Goal: Task Accomplishment & Management: Manage account settings

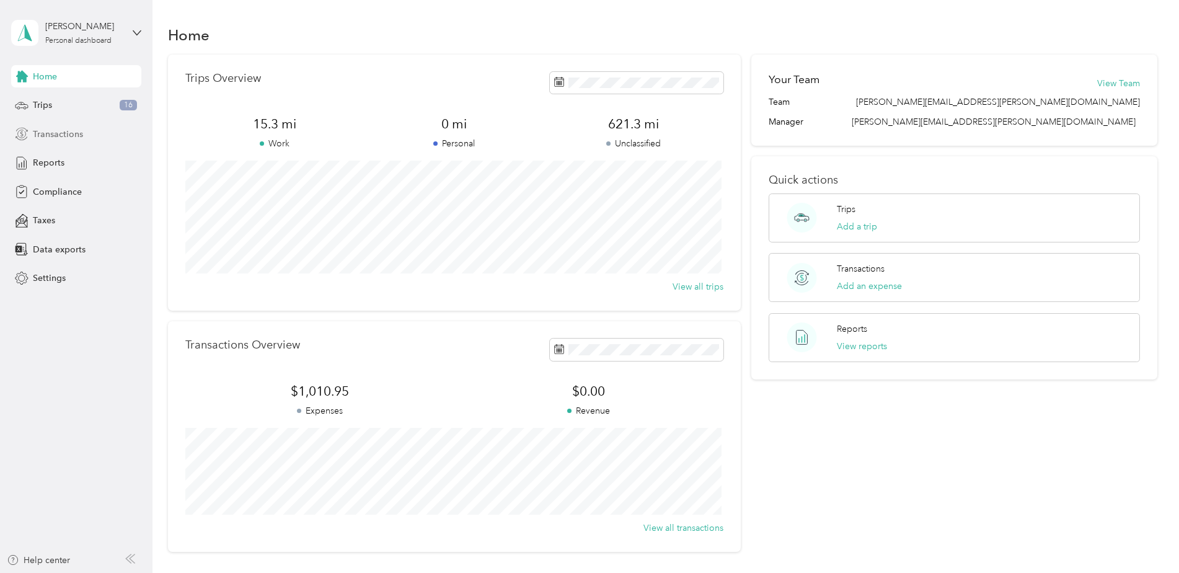
click at [45, 133] on span "Transactions" at bounding box center [58, 134] width 50 height 13
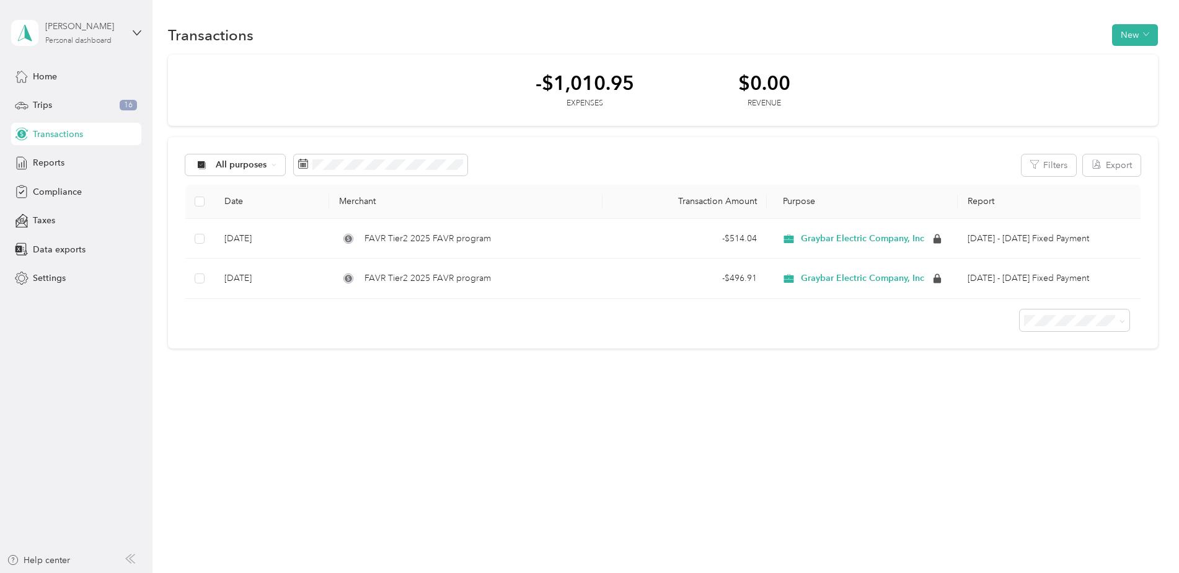
click at [74, 30] on div "[PERSON_NAME]" at bounding box center [83, 26] width 77 height 13
click at [94, 232] on div "Home Trips 16 Transactions Reports Compliance Taxes Data exports Settings" at bounding box center [76, 177] width 130 height 224
click at [54, 79] on span "Home" at bounding box center [45, 76] width 24 height 13
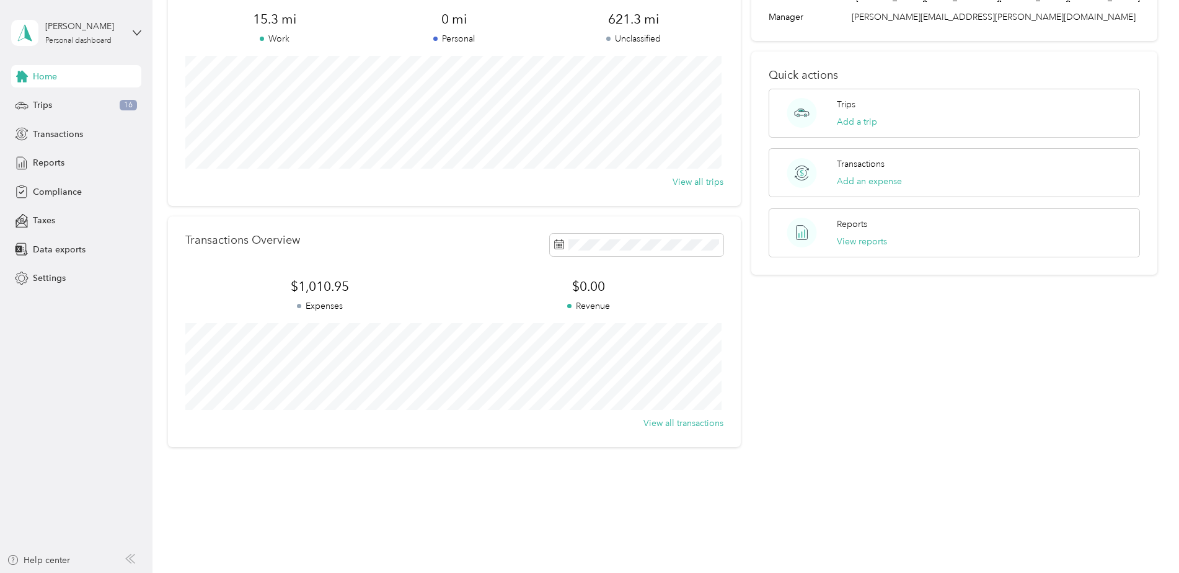
scroll to position [107, 0]
click at [51, 279] on span "Settings" at bounding box center [49, 277] width 33 height 13
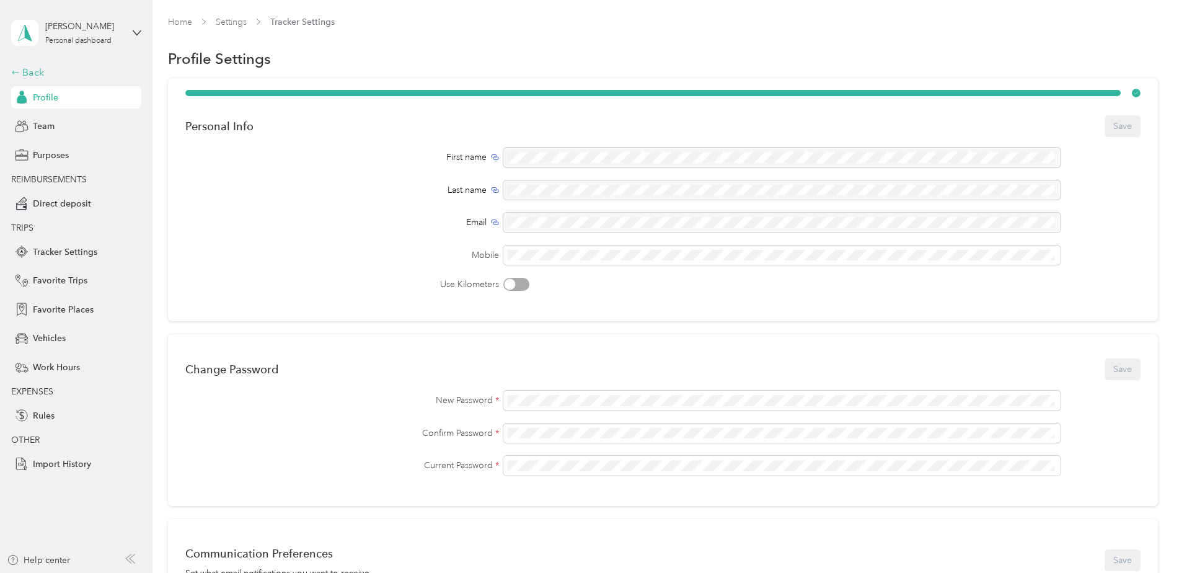
click at [38, 72] on div "Back" at bounding box center [73, 72] width 124 height 15
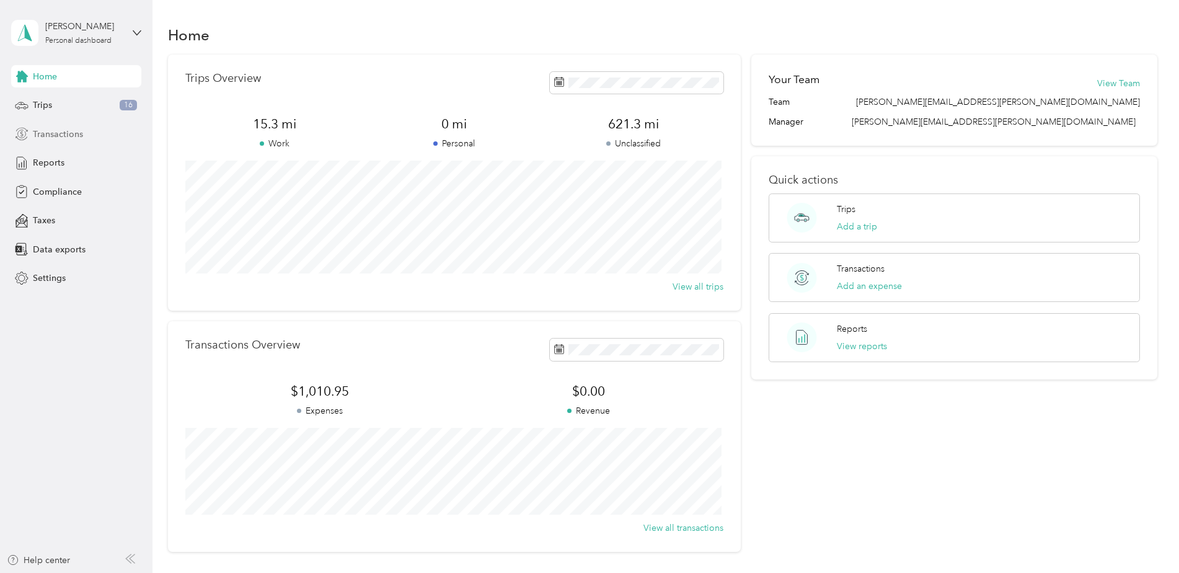
click at [56, 138] on span "Transactions" at bounding box center [58, 134] width 50 height 13
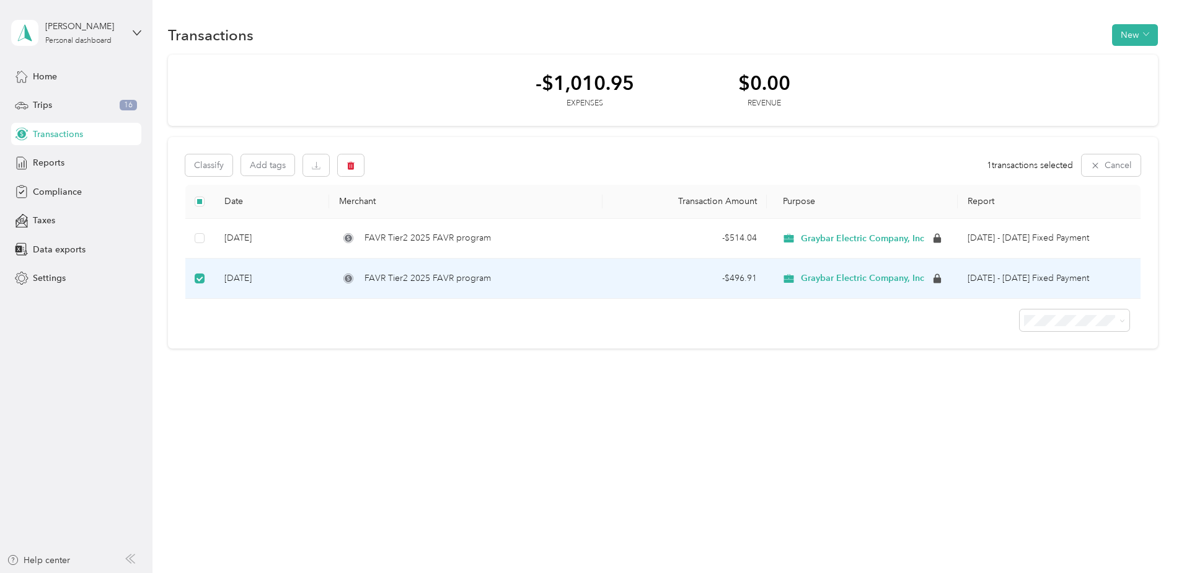
click at [415, 280] on span "FAVR Tier2 2025 FAVR program" at bounding box center [427, 278] width 126 height 14
drag, startPoint x: 415, startPoint y: 280, endPoint x: 487, endPoint y: 359, distance: 106.6
click at [487, 359] on div "Transactions New -$1,010.95 Expenses $0.00 Revenue Classify Add tags 1 transact…" at bounding box center [662, 208] width 1020 height 416
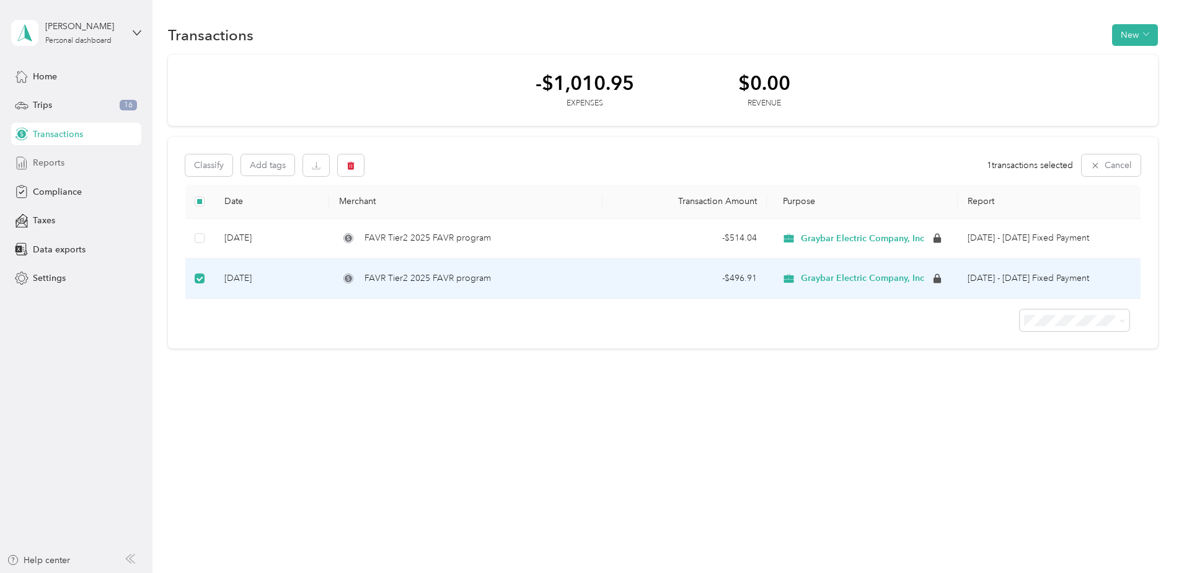
click at [64, 158] on div "Reports" at bounding box center [76, 163] width 130 height 22
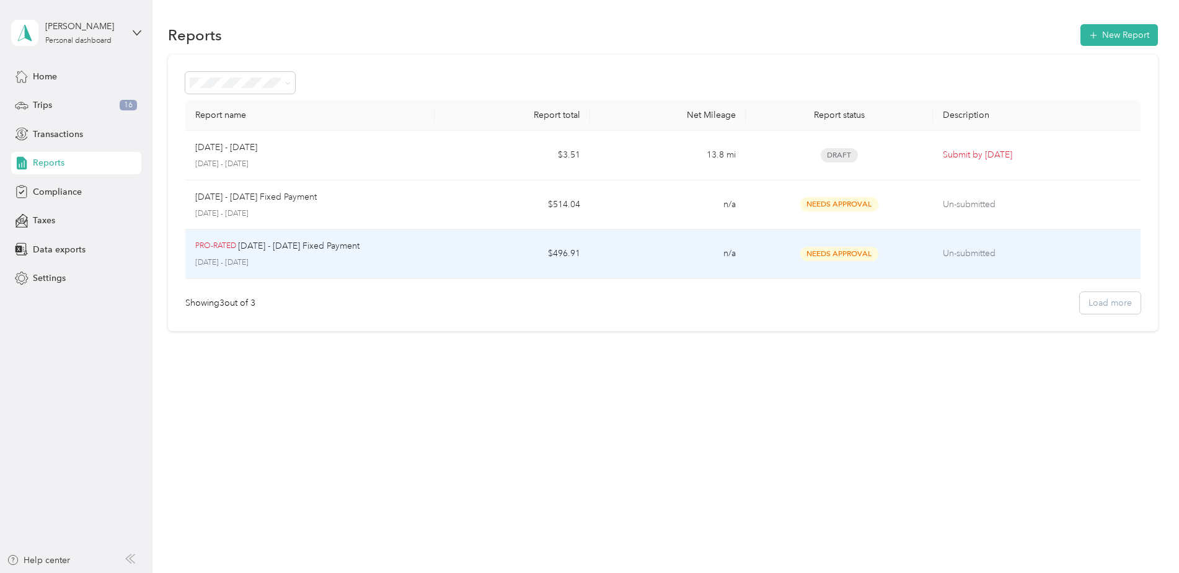
click at [319, 250] on p "[DATE] - [DATE] Fixed Payment" at bounding box center [298, 246] width 121 height 14
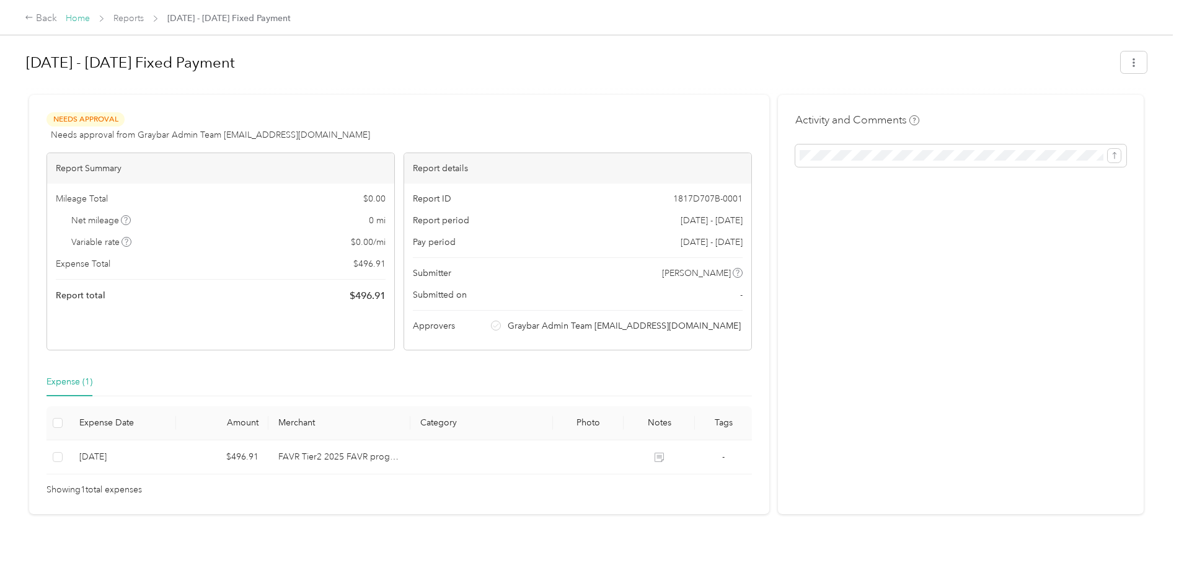
click at [82, 19] on link "Home" at bounding box center [78, 18] width 24 height 11
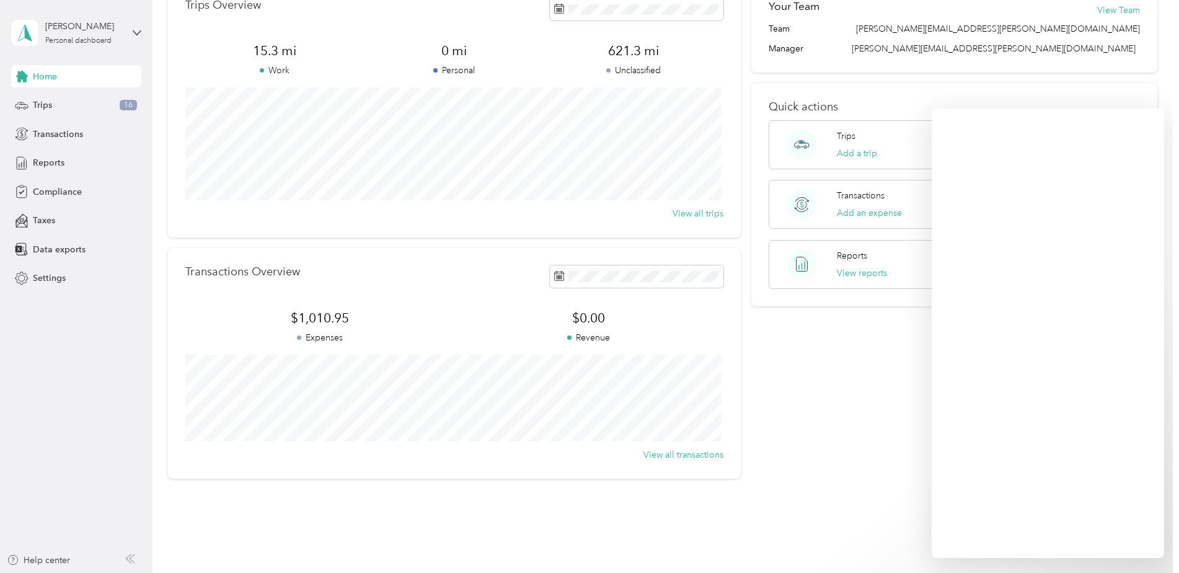
scroll to position [45, 0]
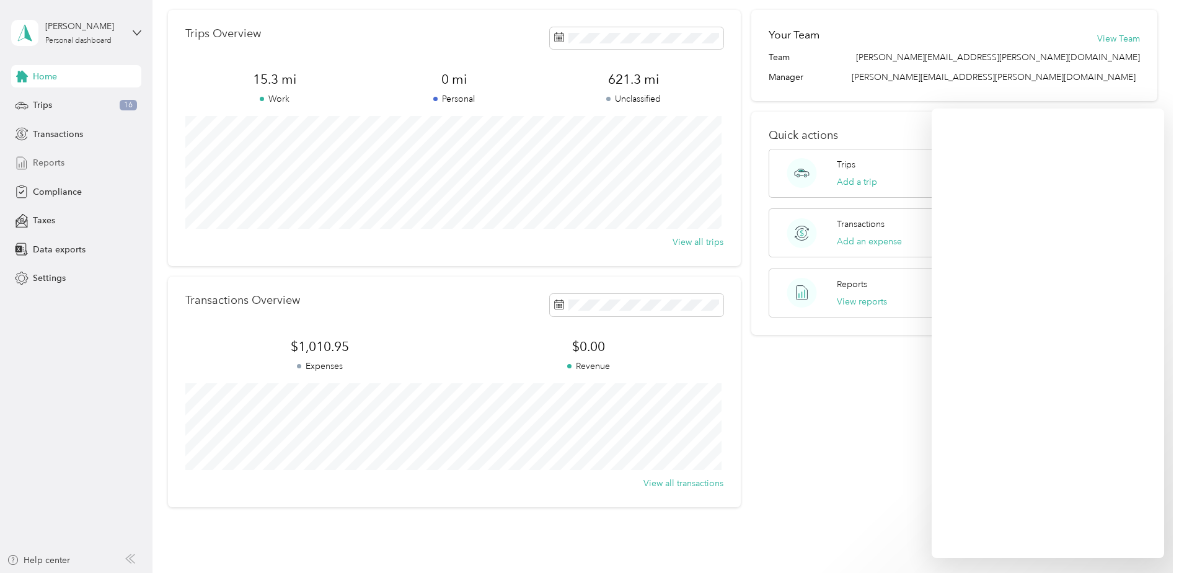
click at [47, 166] on span "Reports" at bounding box center [49, 162] width 32 height 13
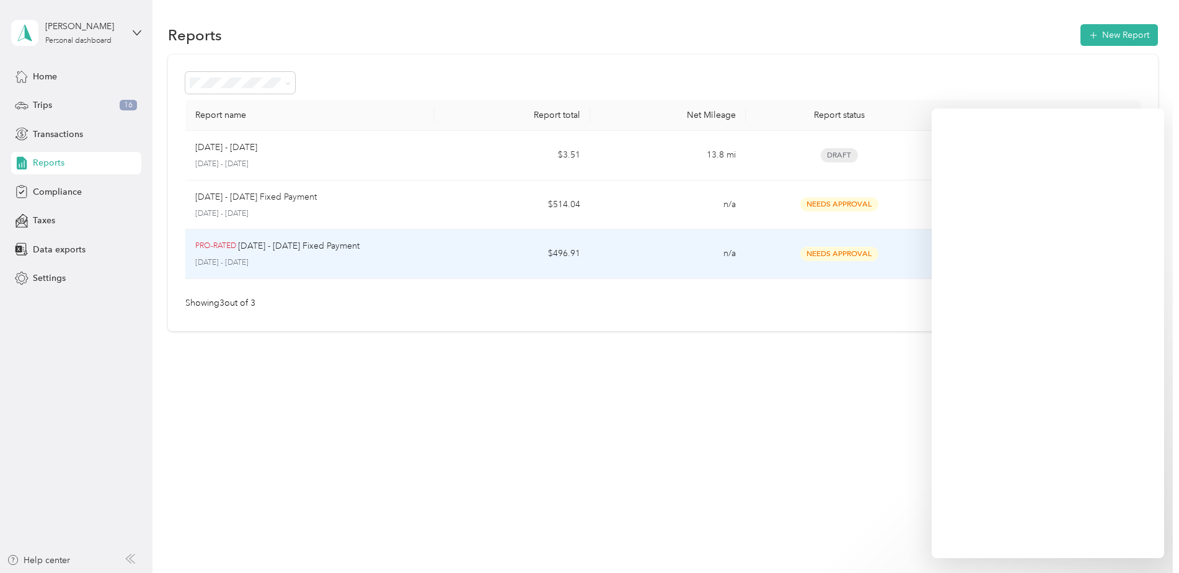
click at [235, 247] on p "PRO-RATED" at bounding box center [215, 245] width 41 height 11
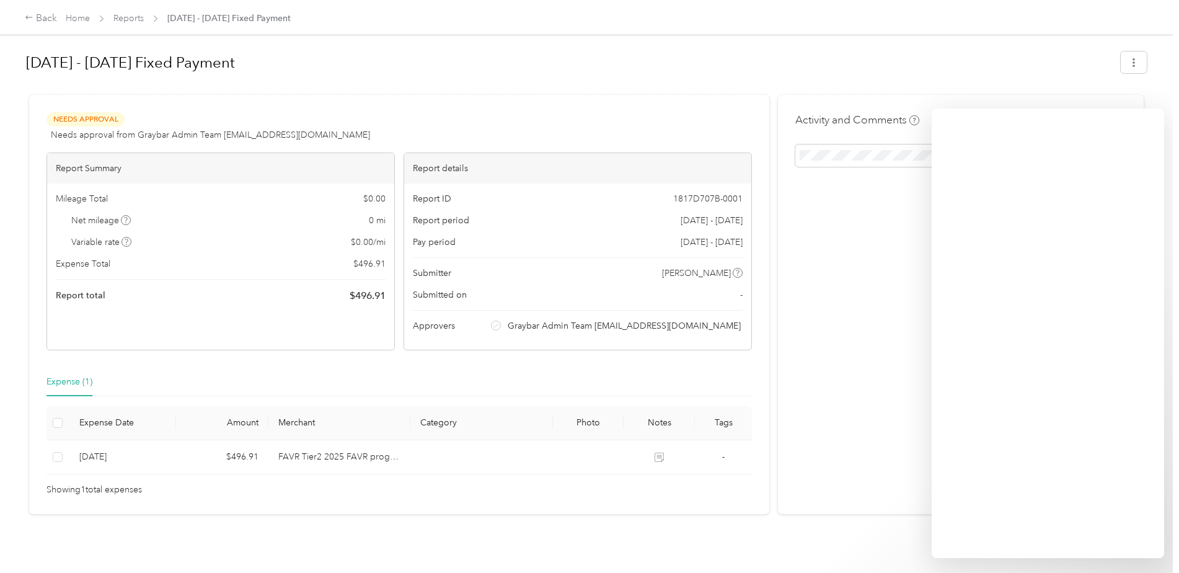
click at [824, 208] on div "Activity and Comments" at bounding box center [961, 304] width 366 height 419
